Goal: Transaction & Acquisition: Purchase product/service

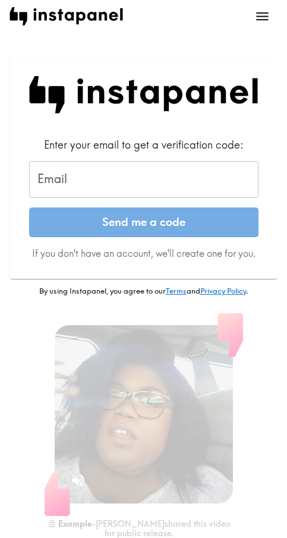
click at [103, 33] on main "Enter your email to get a verification code: Email Email Send me a code If you …" at bounding box center [143, 280] width 287 height 560
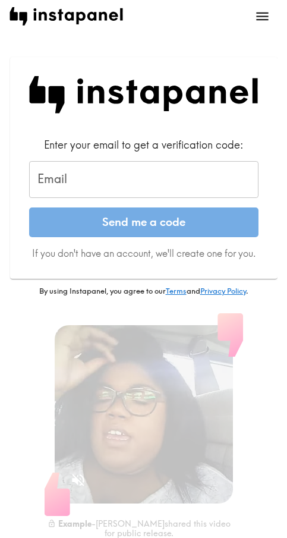
click at [103, 33] on main "Enter your email to get a verification code: Email Email Send me a code If you …" at bounding box center [143, 280] width 287 height 560
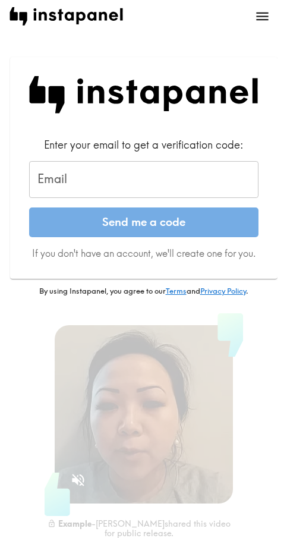
click at [137, 179] on input "Email" at bounding box center [143, 179] width 229 height 37
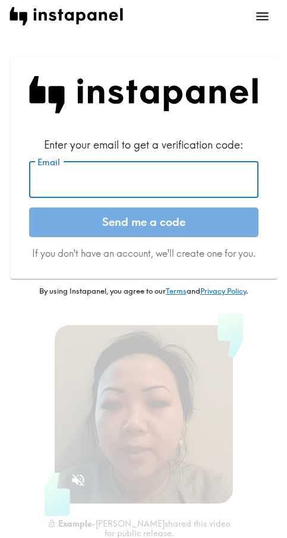
paste input "[EMAIL_ADDRESS][DOMAIN_NAME]"
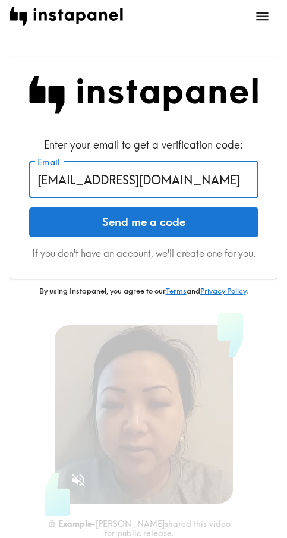
type input "[EMAIL_ADDRESS][DOMAIN_NAME]"
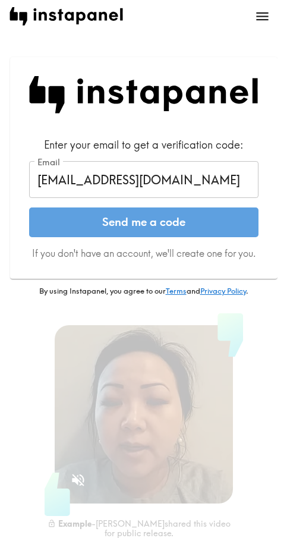
click at [109, 226] on button "Send me a code" at bounding box center [143, 222] width 229 height 30
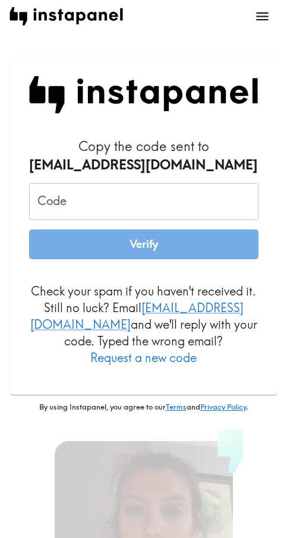
click at [118, 194] on input "Code" at bounding box center [143, 201] width 229 height 37
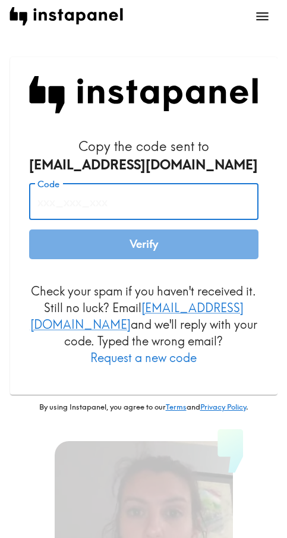
paste input "8h7_pUb_yYe"
type input "8h7_pUb_yYe"
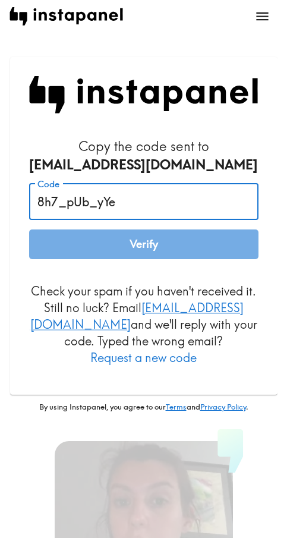
click at [116, 247] on button "Verify" at bounding box center [143, 244] width 229 height 30
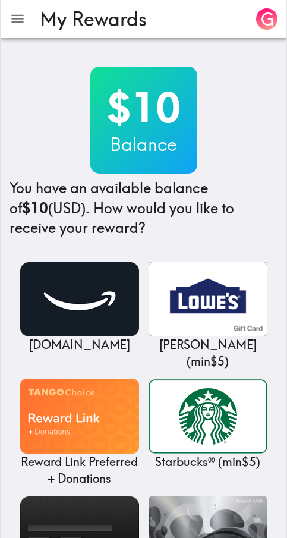
click at [260, 111] on div "$10 Balance You have an available balance of $10 (USD) . How would you like to …" at bounding box center [144, 153] width 268 height 172
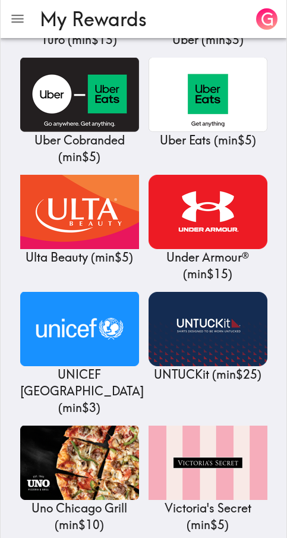
scroll to position [14201, 0]
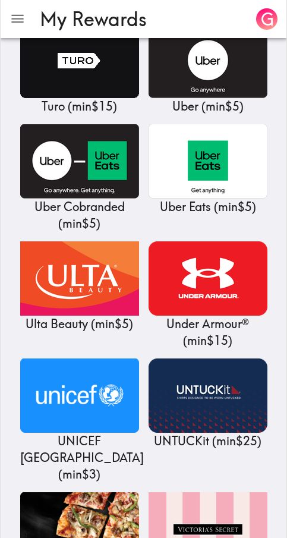
click at [194, 23] on h3 "My Rewards" at bounding box center [141, 19] width 202 height 23
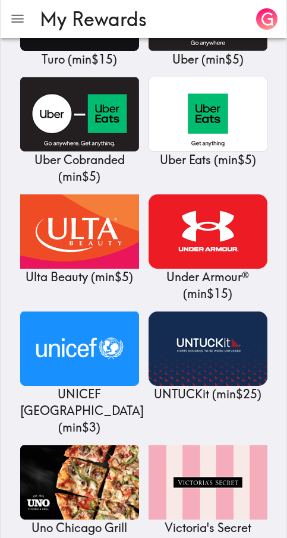
scroll to position [14194, 0]
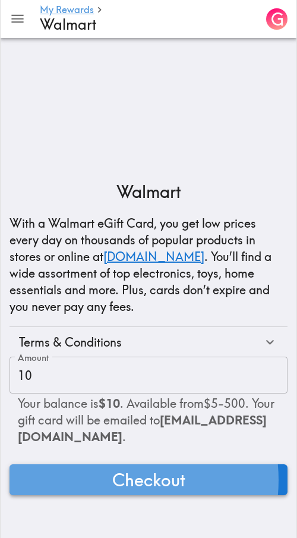
click at [119, 480] on span "Checkout" at bounding box center [148, 480] width 73 height 24
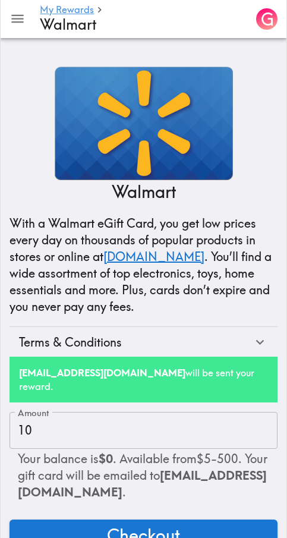
click at [246, 58] on div "Walmart With a Walmart eGift Card, you get low prices every day on thousands of…" at bounding box center [143, 303] width 287 height 493
